Goal: Check status: Check status

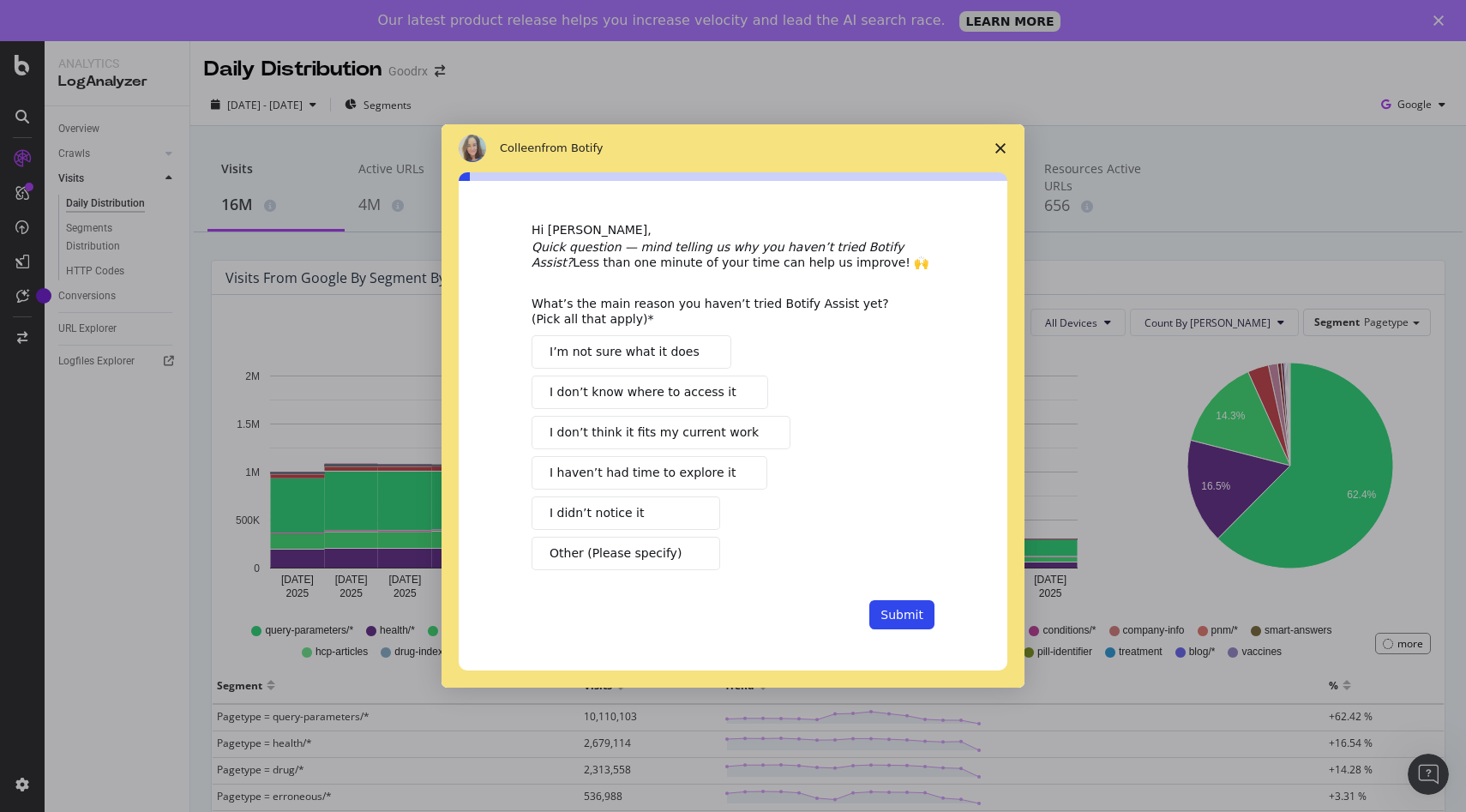
click at [1001, 149] on polygon "Close survey" at bounding box center [1001, 149] width 11 height 11
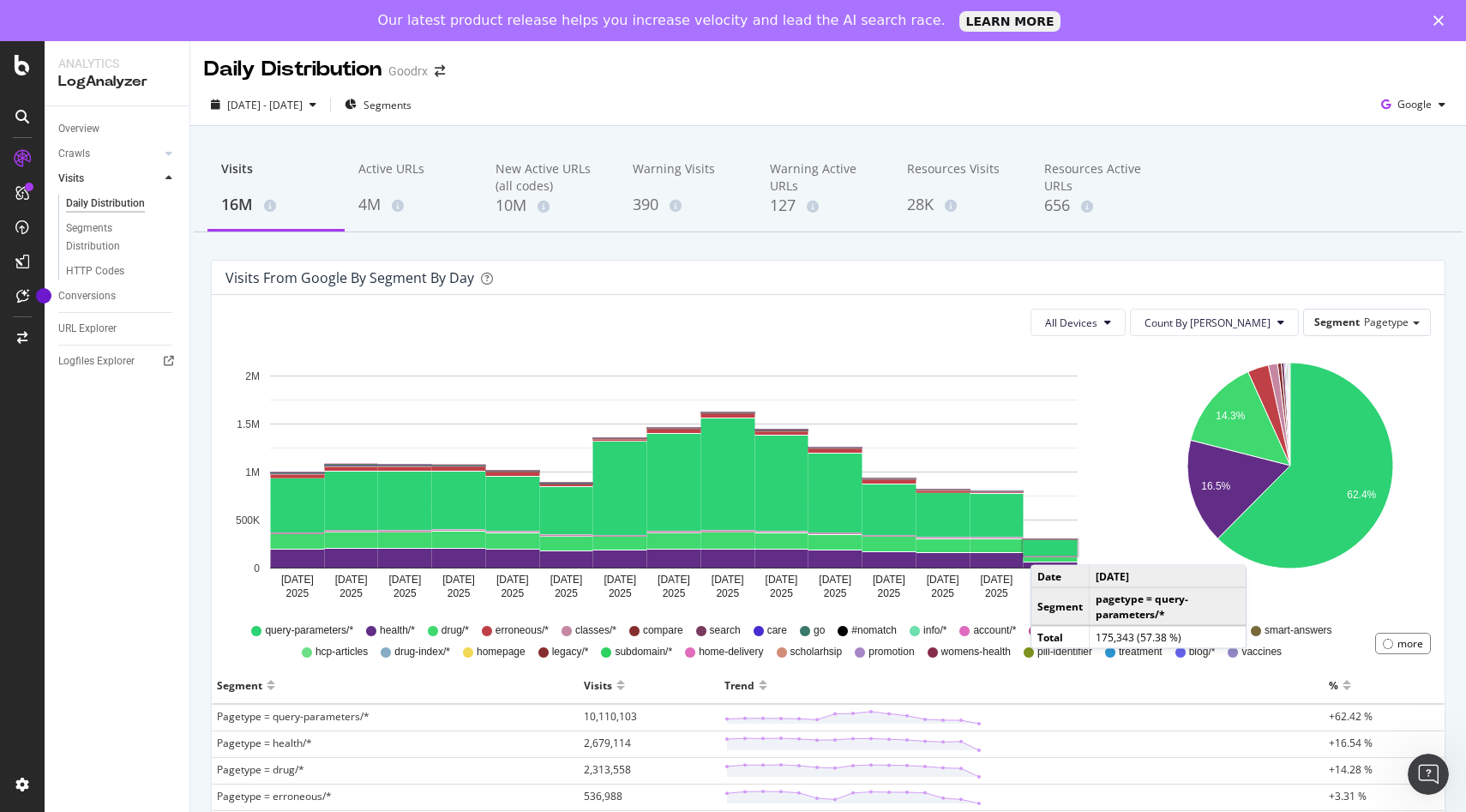
click at [1048, 548] on rect "A chart." at bounding box center [1051, 547] width 54 height 15
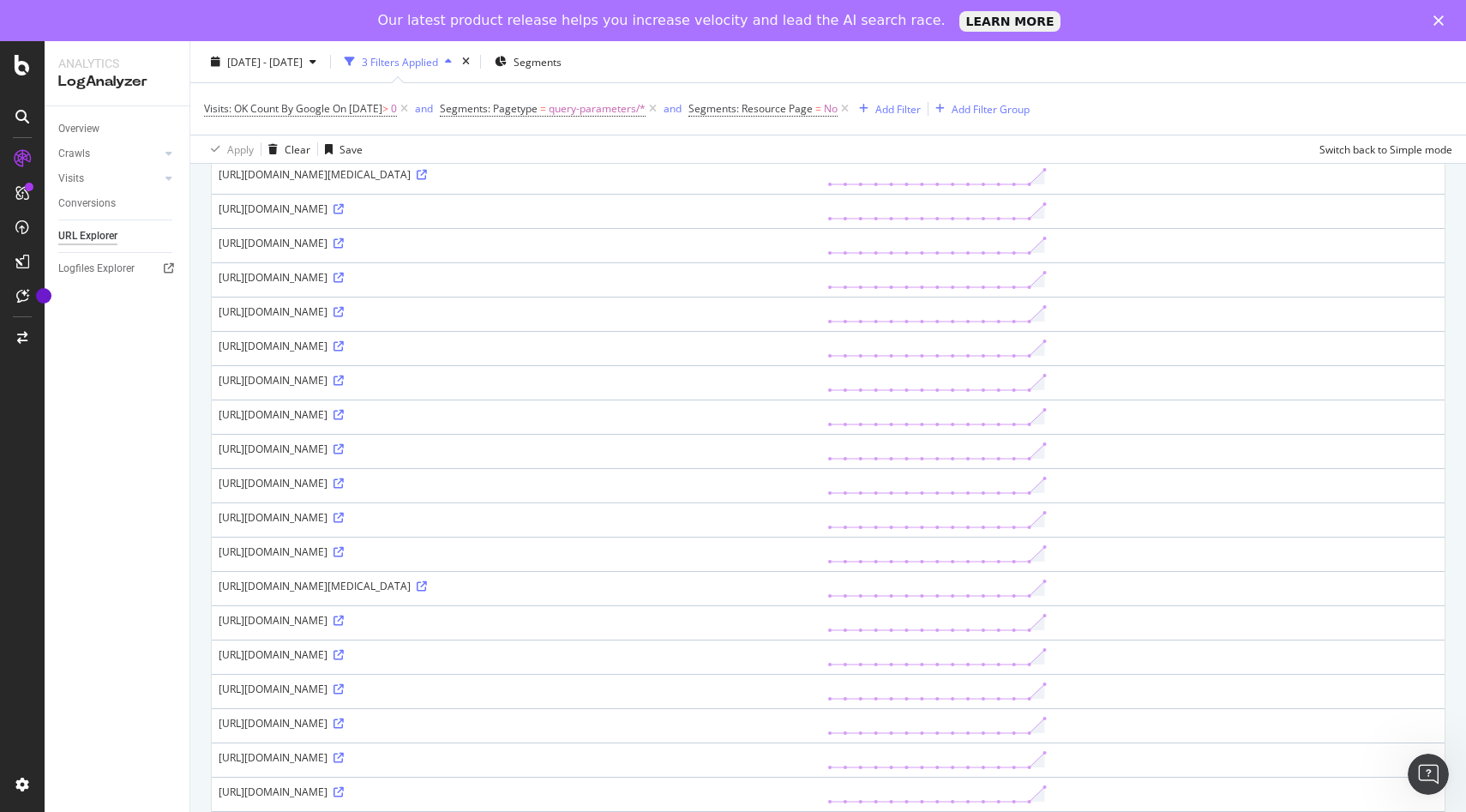
scroll to position [703, 0]
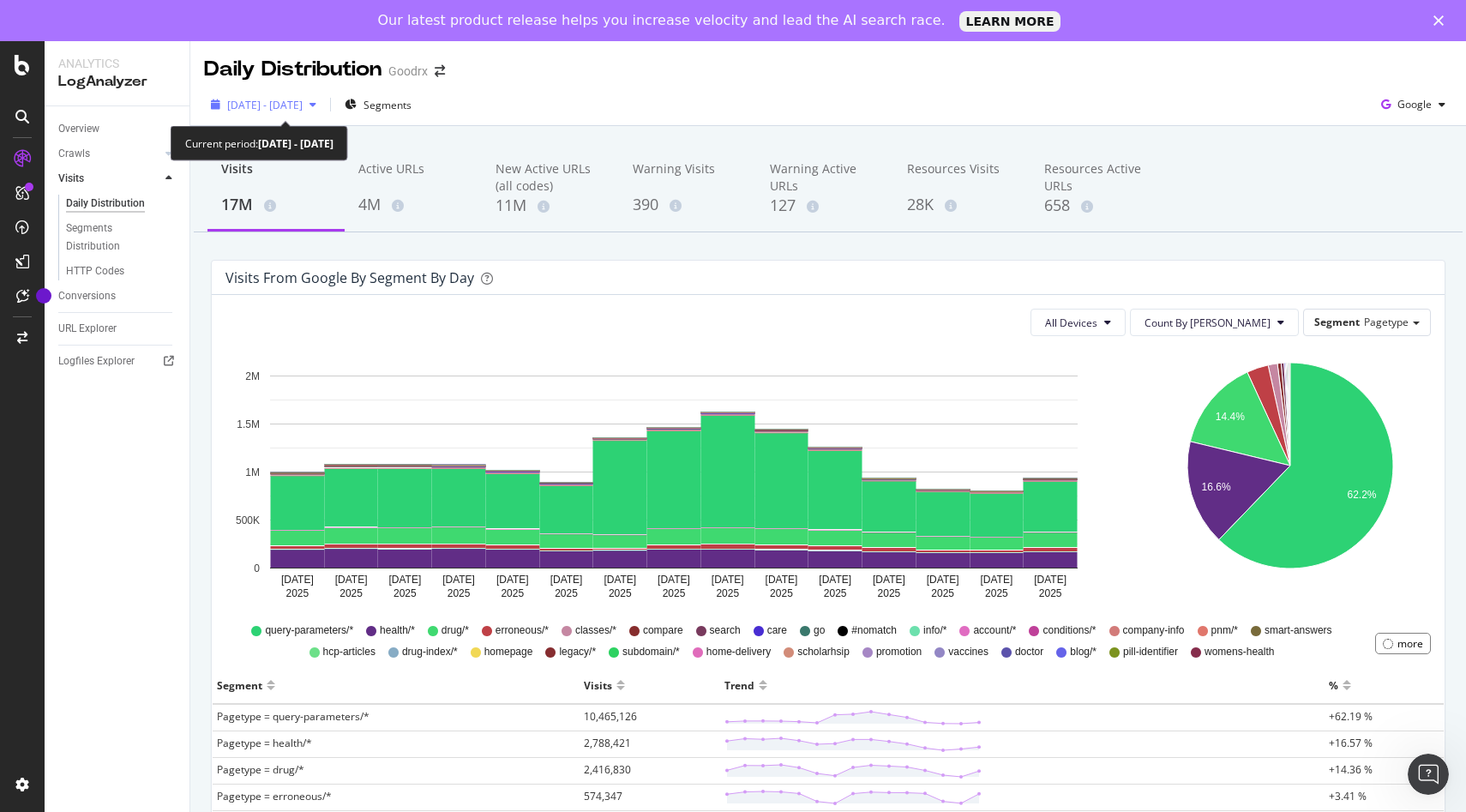
click at [262, 112] on div "[DATE] - [DATE]" at bounding box center [263, 104] width 119 height 26
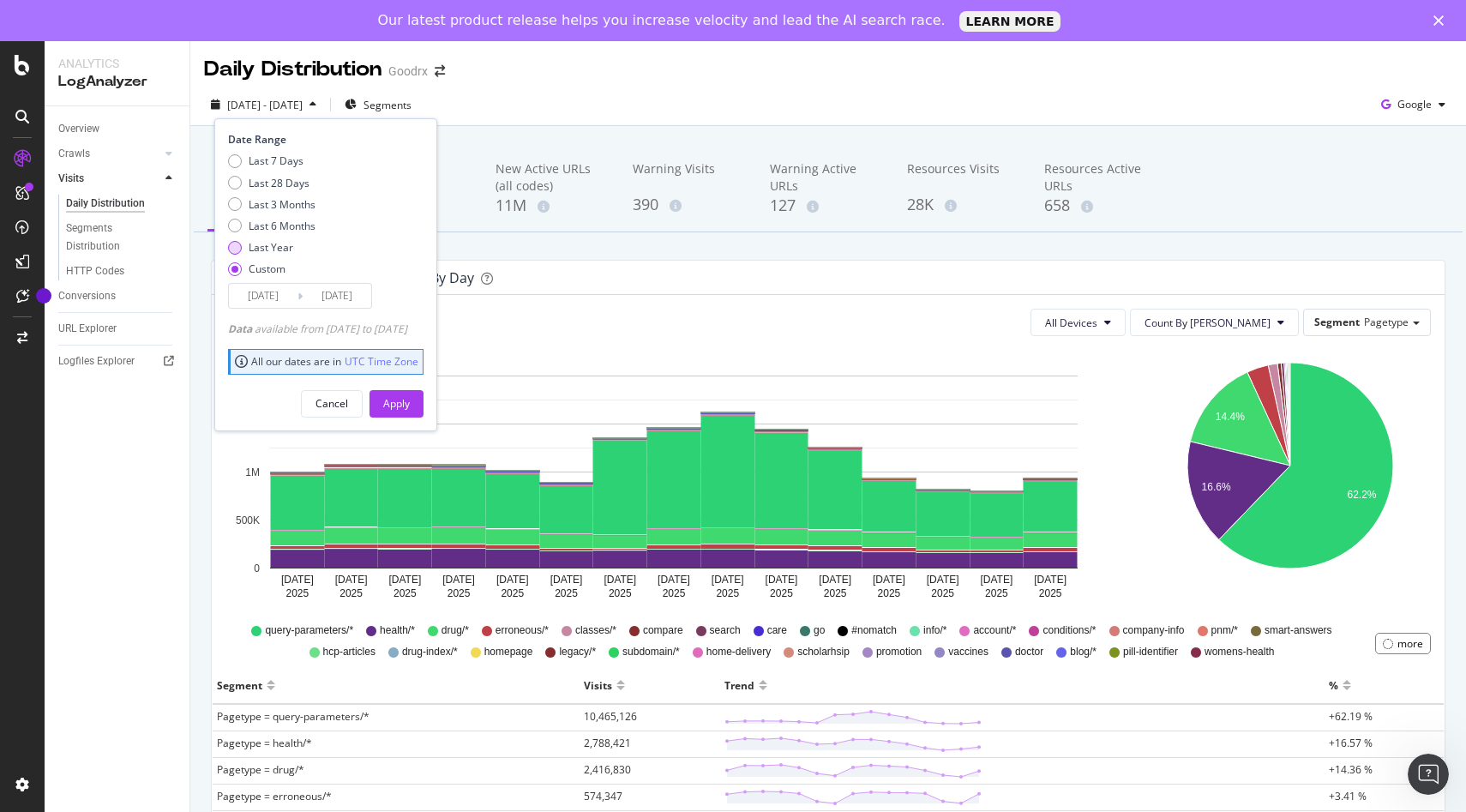
click at [279, 245] on div "Last Year" at bounding box center [271, 247] width 44 height 14
type input "[DATE]"
click at [410, 409] on div "Apply" at bounding box center [397, 403] width 27 height 14
